Goal: Find specific page/section: Find specific page/section

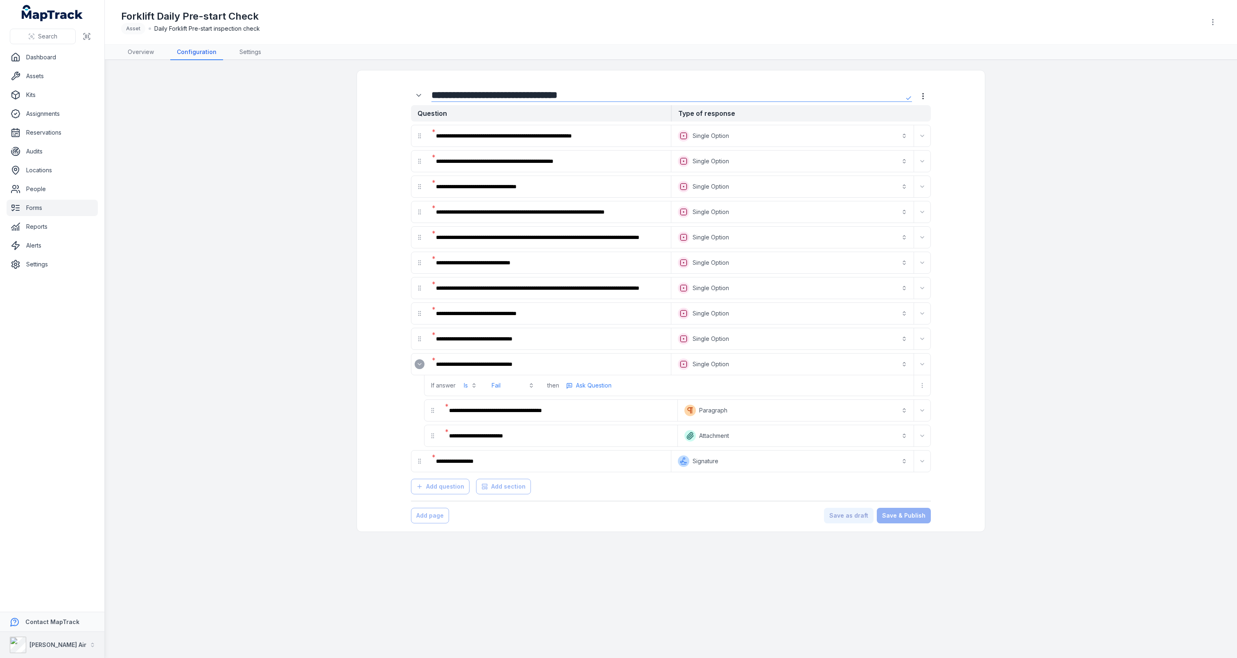
click at [39, 648] on strong "[PERSON_NAME] Air" at bounding box center [57, 645] width 57 height 7
click at [81, 547] on div "All databases" at bounding box center [52, 548] width 98 height 15
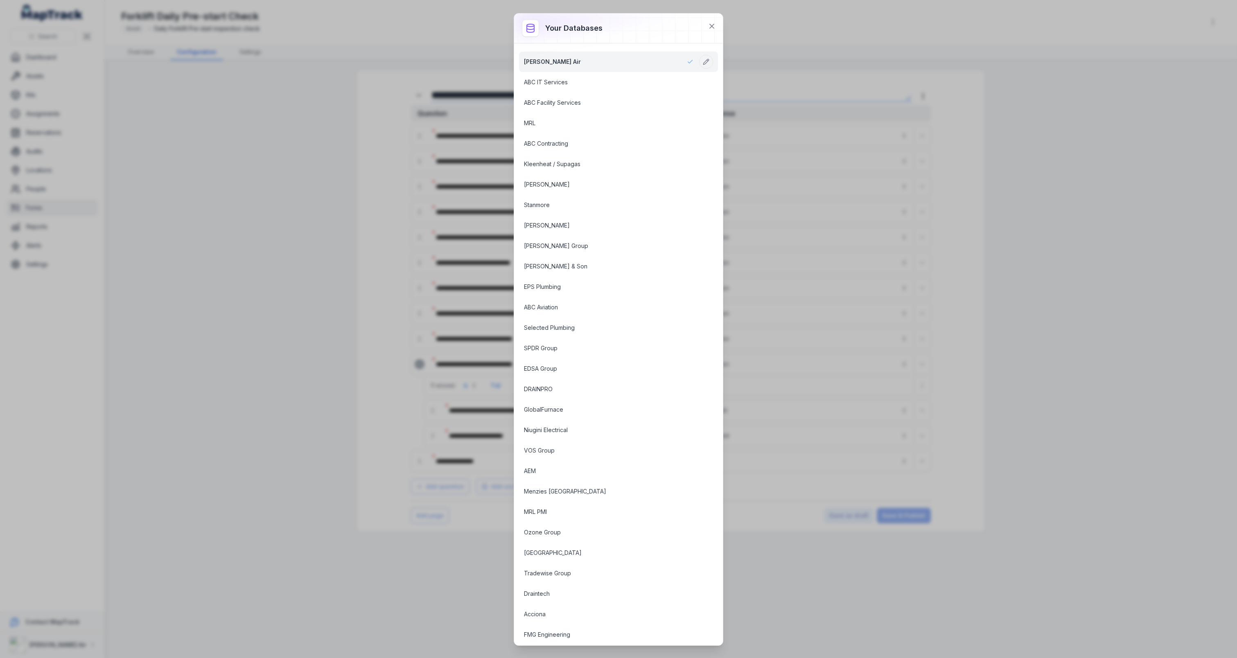
scroll to position [683, 0]
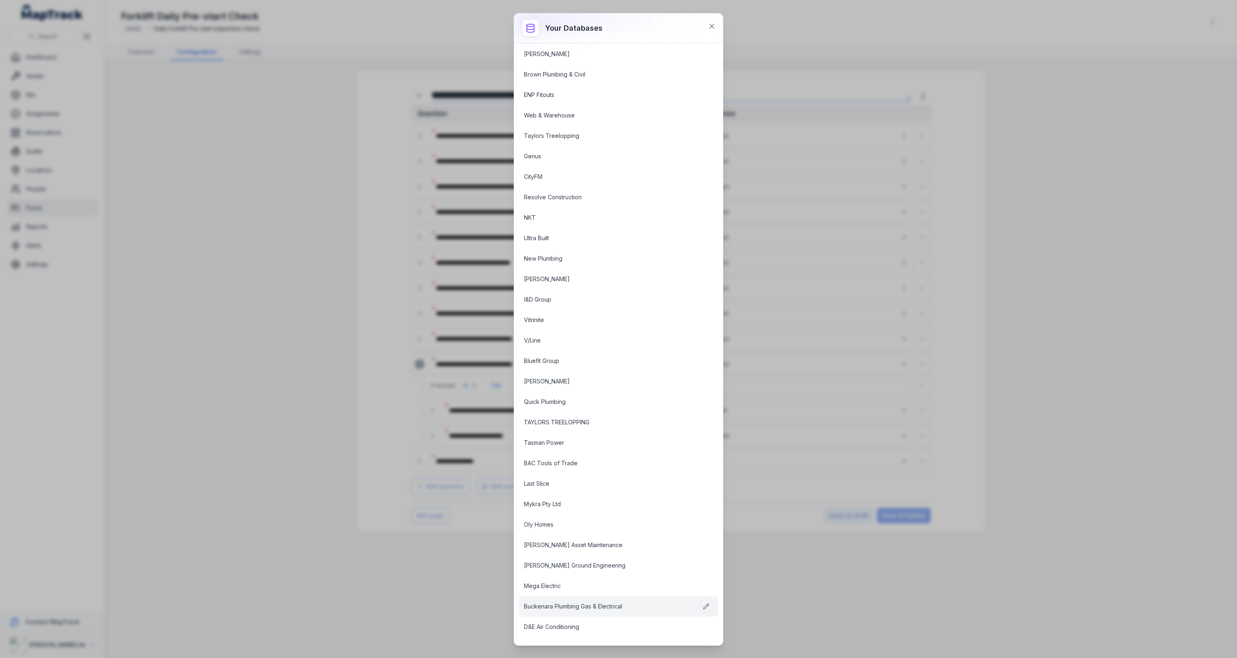
click at [565, 603] on link "Buckenara Plumbing Gas & Electrical" at bounding box center [609, 607] width 170 height 8
